Goal: Task Accomplishment & Management: Manage account settings

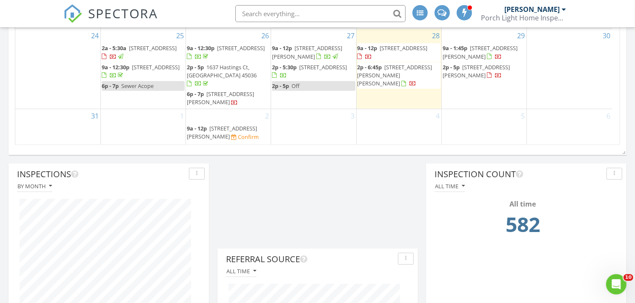
scroll to position [103, 0]
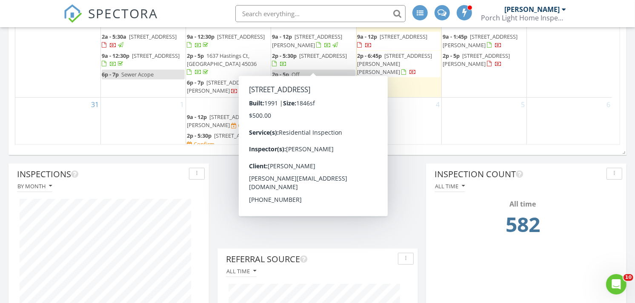
click at [318, 57] on span "3435 Golden Ave 503, Cincinnati 45226" at bounding box center [323, 56] width 48 height 8
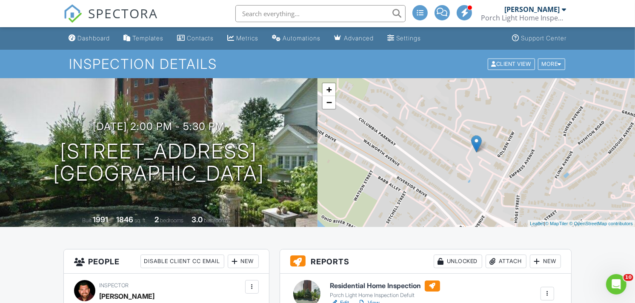
click at [408, 253] on h3 "Reports Unlocked Attach New" at bounding box center [425, 262] width 291 height 24
click at [554, 54] on div "Inspection Details Client View More Property Details Reschedule Reorder / Copy …" at bounding box center [317, 64] width 635 height 29
click at [552, 61] on div "More" at bounding box center [552, 63] width 28 height 11
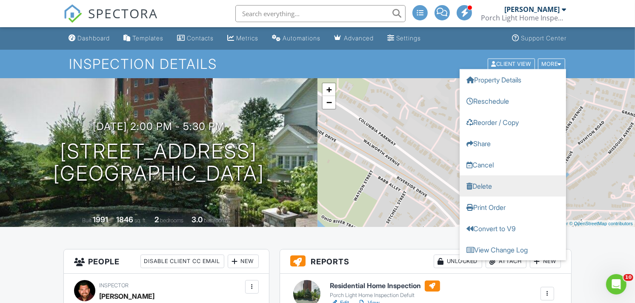
click at [494, 186] on link "Delete" at bounding box center [512, 185] width 106 height 21
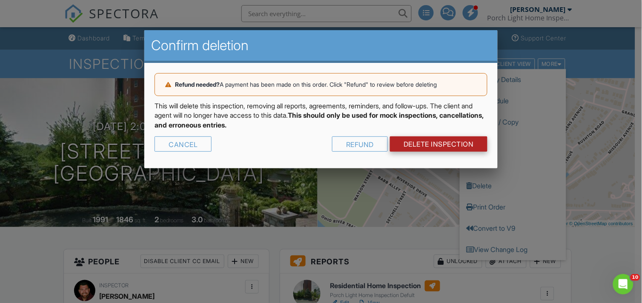
click at [443, 146] on link "DELETE Inspection" at bounding box center [438, 144] width 97 height 15
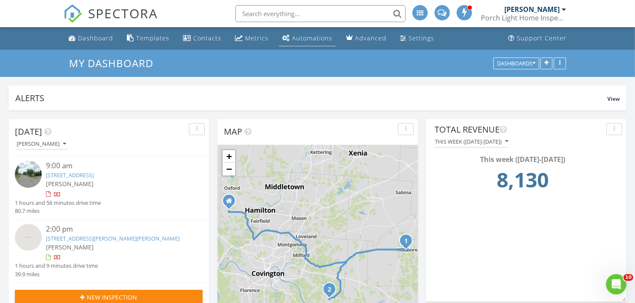
click at [296, 37] on div "Automations" at bounding box center [312, 38] width 40 height 8
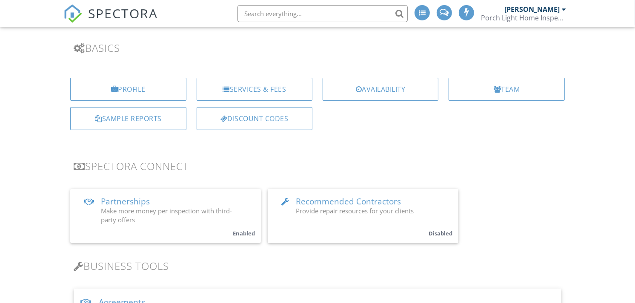
scroll to position [56, 0]
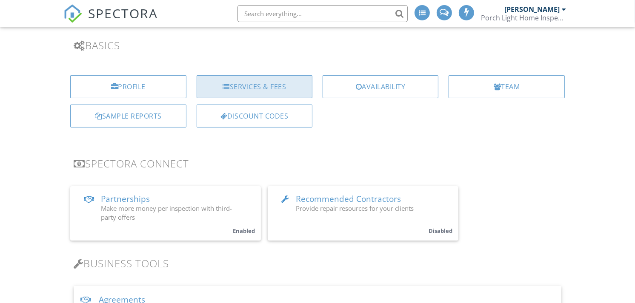
click at [257, 87] on div "Services & Fees" at bounding box center [255, 86] width 116 height 23
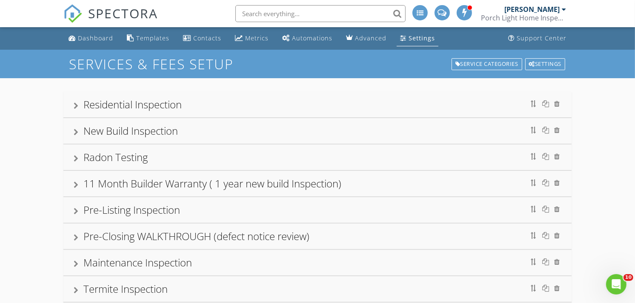
click at [72, 106] on div "Residential Inspection" at bounding box center [317, 105] width 508 height 26
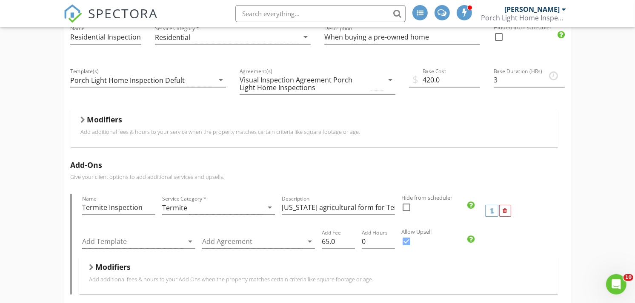
scroll to position [132, 0]
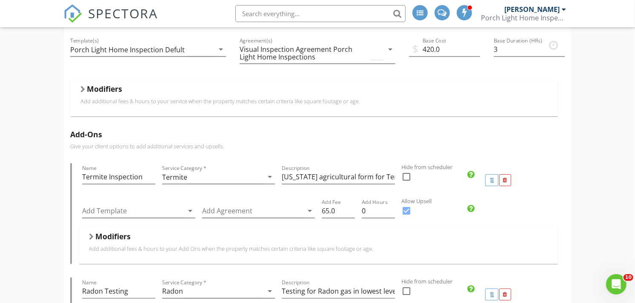
click at [82, 93] on div at bounding box center [82, 89] width 5 height 7
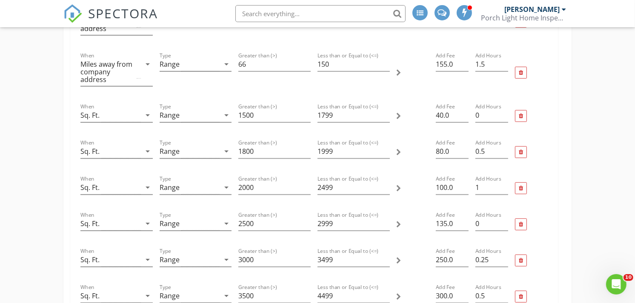
scroll to position [351, 0]
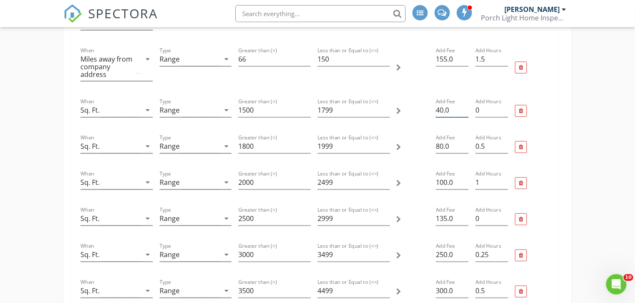
click at [440, 110] on input "40.0" at bounding box center [452, 110] width 33 height 14
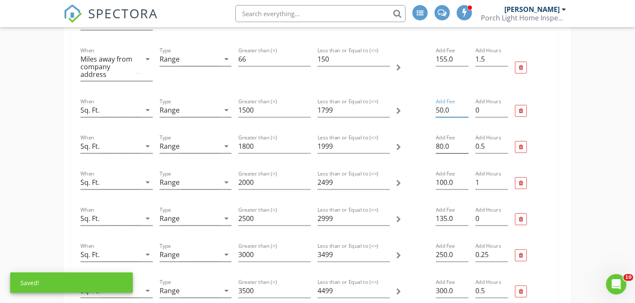
type input "50.0"
click at [439, 143] on input "80.0" at bounding box center [452, 147] width 33 height 14
type input "90.0"
click at [443, 185] on input "100.0" at bounding box center [452, 183] width 33 height 14
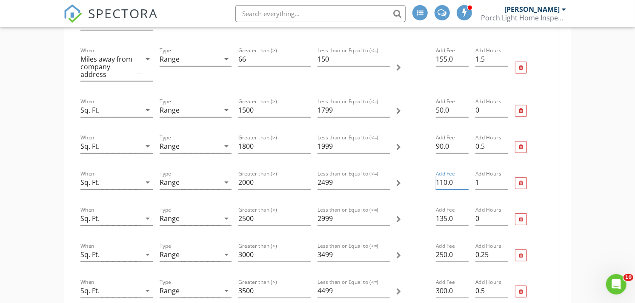
click at [448, 182] on input "110.0" at bounding box center [452, 183] width 33 height 14
type input "135.0"
click at [447, 218] on input "135.0" at bounding box center [452, 219] width 33 height 14
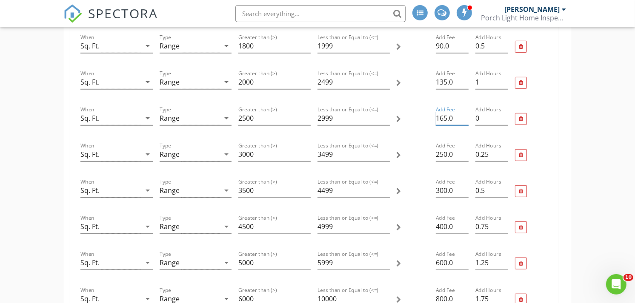
scroll to position [475, 0]
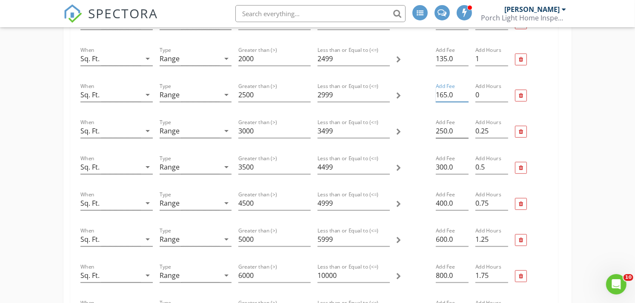
type input "165.0"
click at [447, 128] on input "250.0" at bounding box center [452, 131] width 33 height 14
type input "310.0"
click at [447, 164] on input "300.0" at bounding box center [452, 167] width 33 height 14
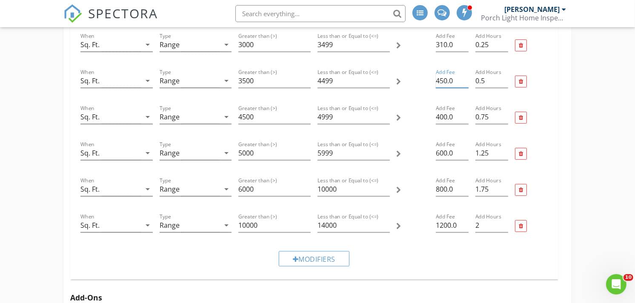
scroll to position [552, 0]
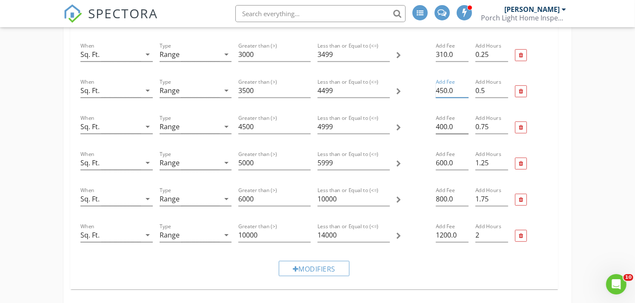
type input "450.0"
click at [444, 126] on input "400.0" at bounding box center [452, 127] width 33 height 14
click at [446, 128] on input "400.0" at bounding box center [452, 127] width 33 height 14
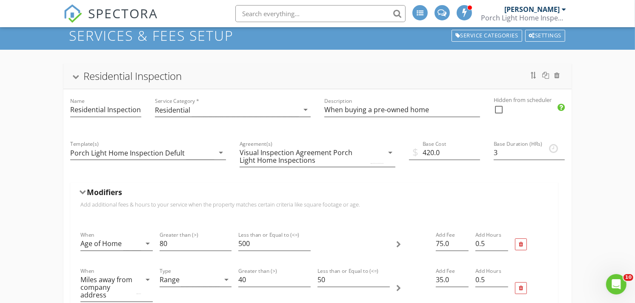
scroll to position [0, 0]
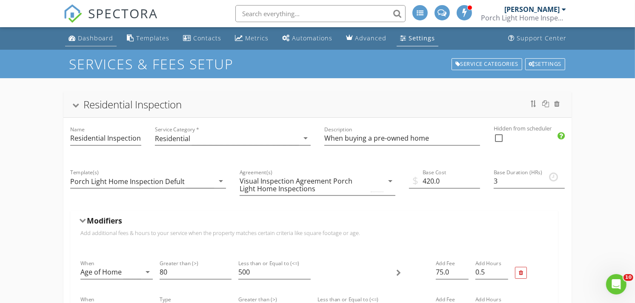
type input "510.0"
click at [82, 35] on div "Dashboard" at bounding box center [95, 38] width 35 height 8
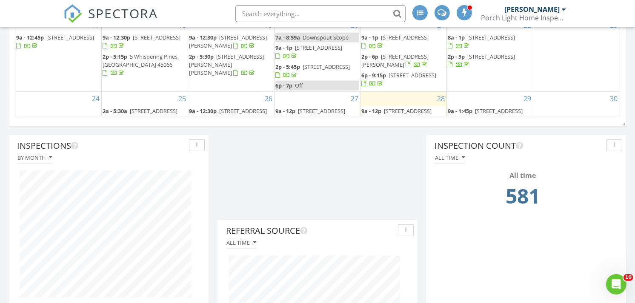
scroll to position [670, 0]
